Goal: Task Accomplishment & Management: Use online tool/utility

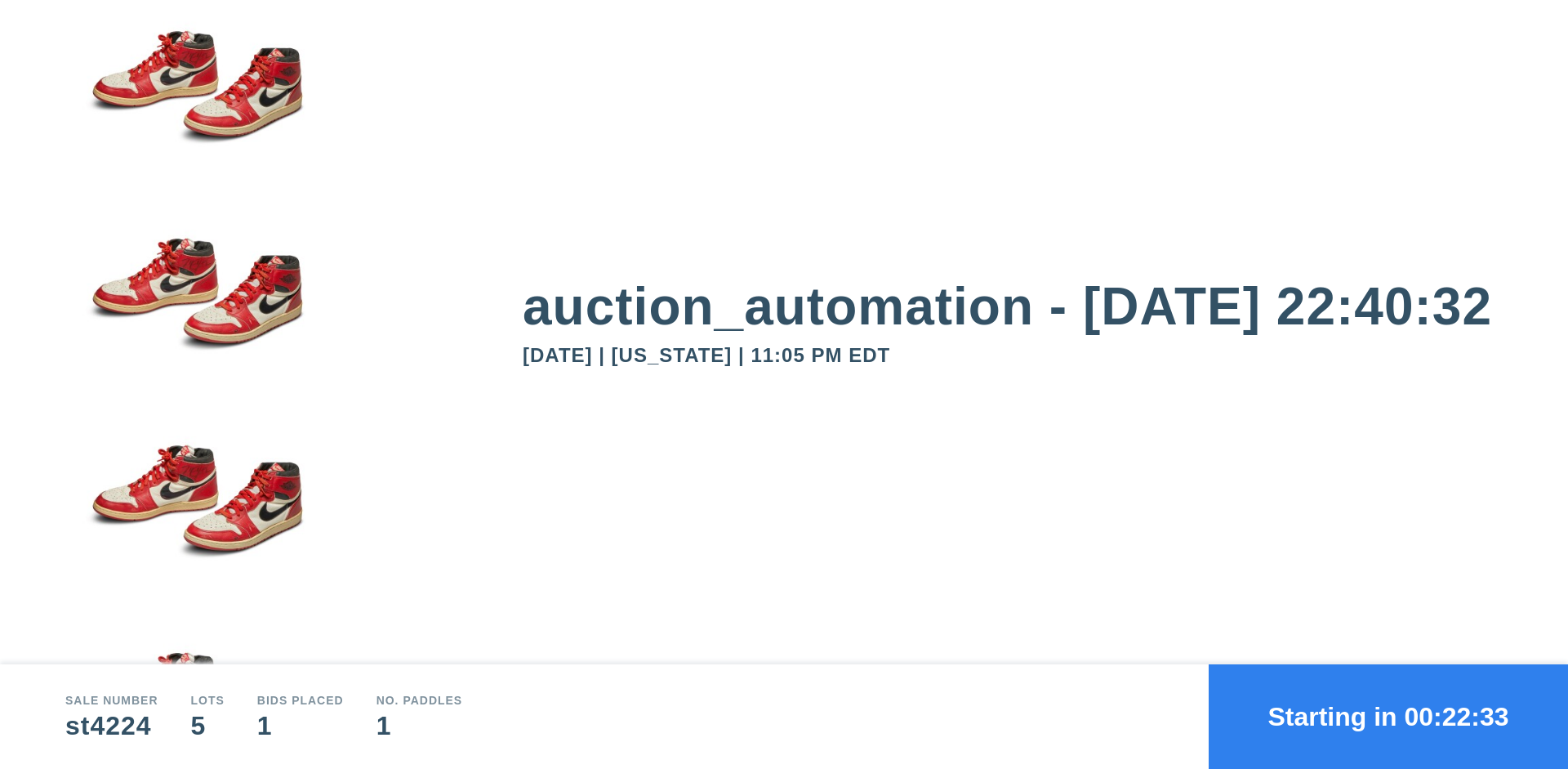
click at [1389, 717] on button "Starting in 00:22:33" at bounding box center [1389, 716] width 360 height 105
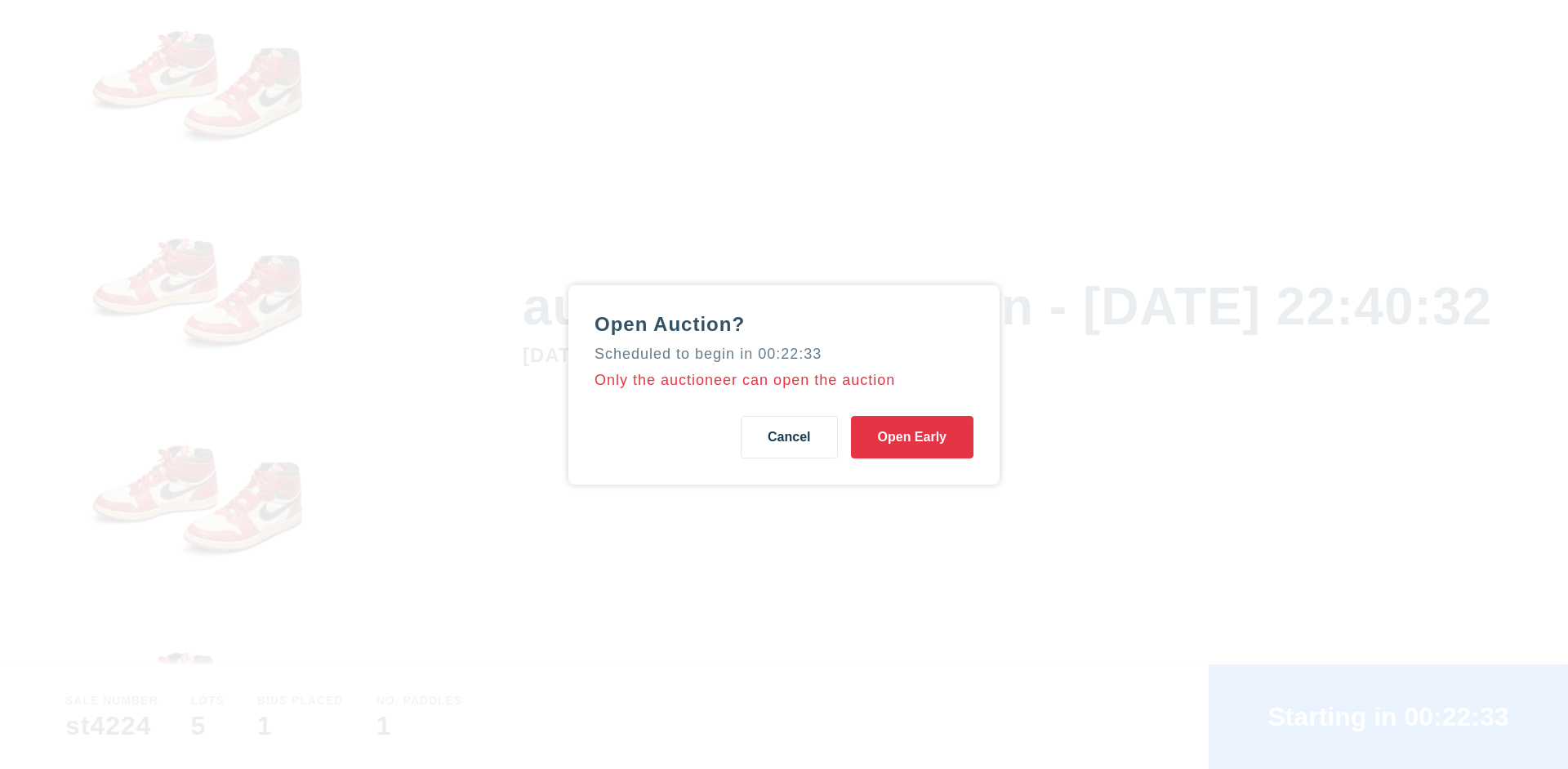
click at [913, 437] on button "Open Early" at bounding box center [913, 437] width 123 height 43
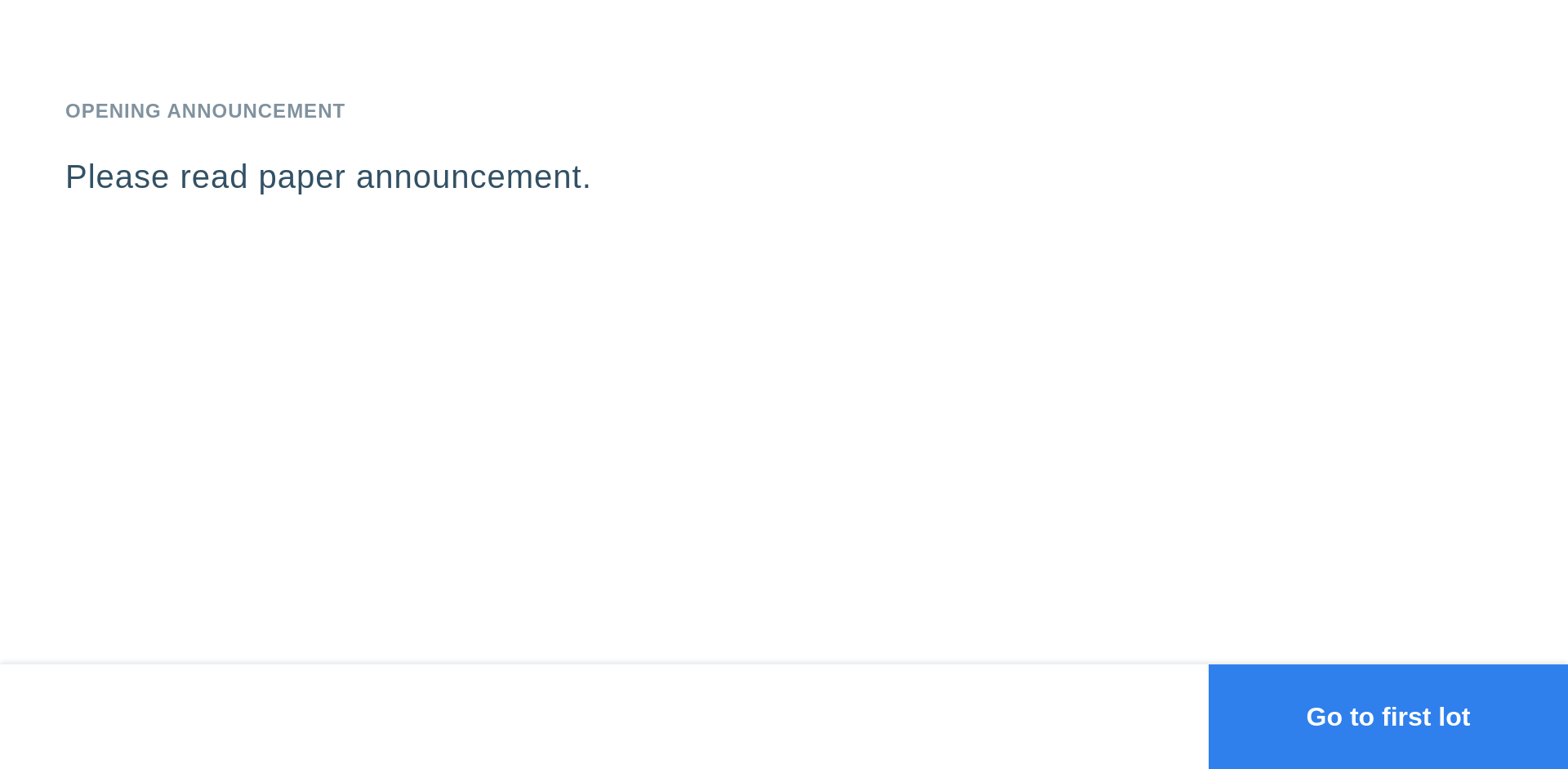
click at [1389, 717] on button "Go to first lot" at bounding box center [1389, 716] width 360 height 105
